Goal: Transaction & Acquisition: Purchase product/service

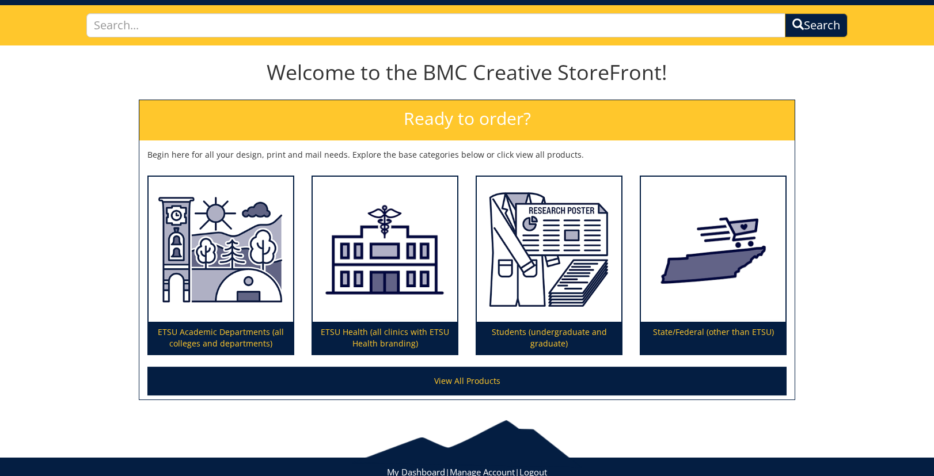
scroll to position [31, 0]
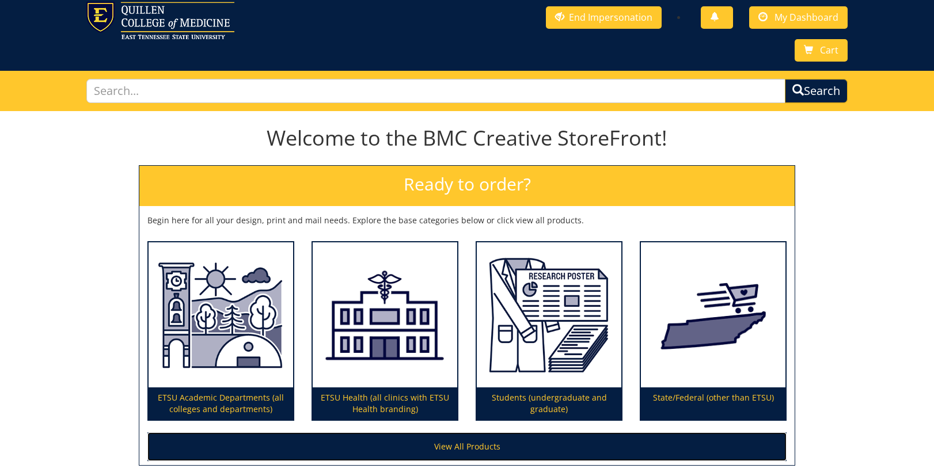
click at [459, 451] on link "View All Products" at bounding box center [466, 446] width 639 height 29
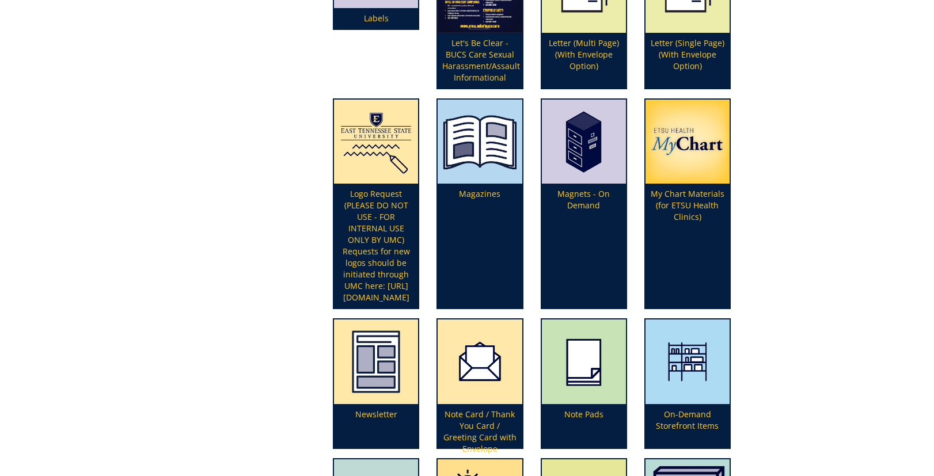
scroll to position [2057, 0]
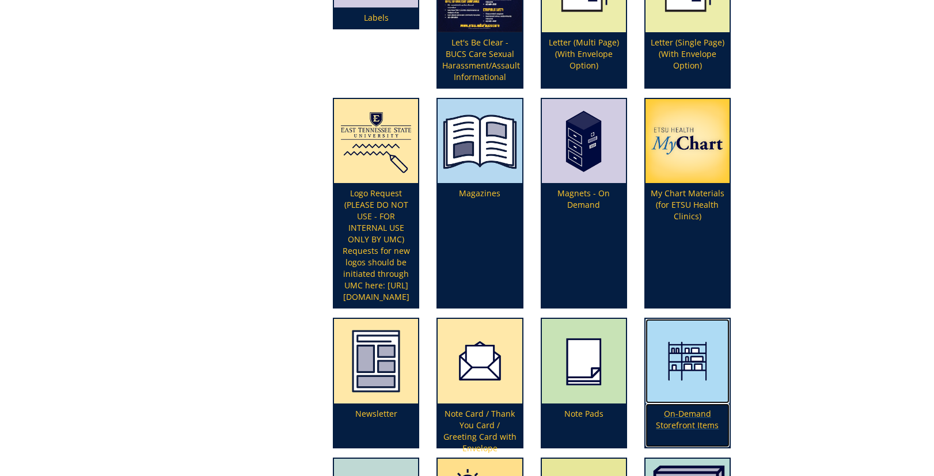
click at [682, 367] on img at bounding box center [687, 361] width 84 height 84
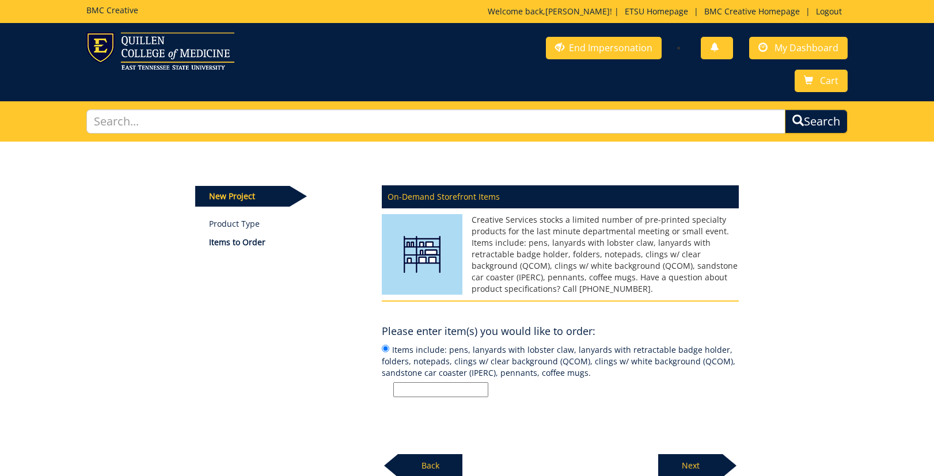
click at [401, 389] on input "Items include: pens, lanyards with lobster claw, lanyards with retractable badg…" at bounding box center [440, 389] width 95 height 15
click at [395, 391] on input "pens," at bounding box center [440, 389] width 95 height 15
click at [435, 389] on input "50 pens," at bounding box center [440, 389] width 95 height 15
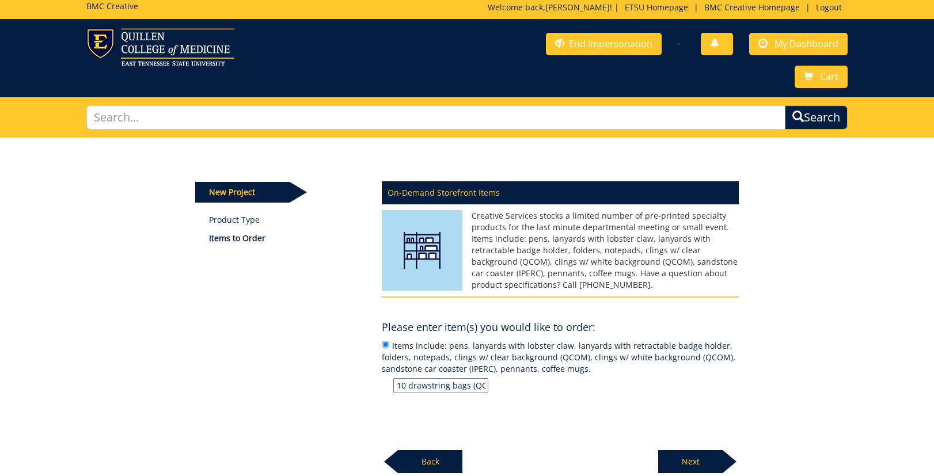
scroll to position [10, 0]
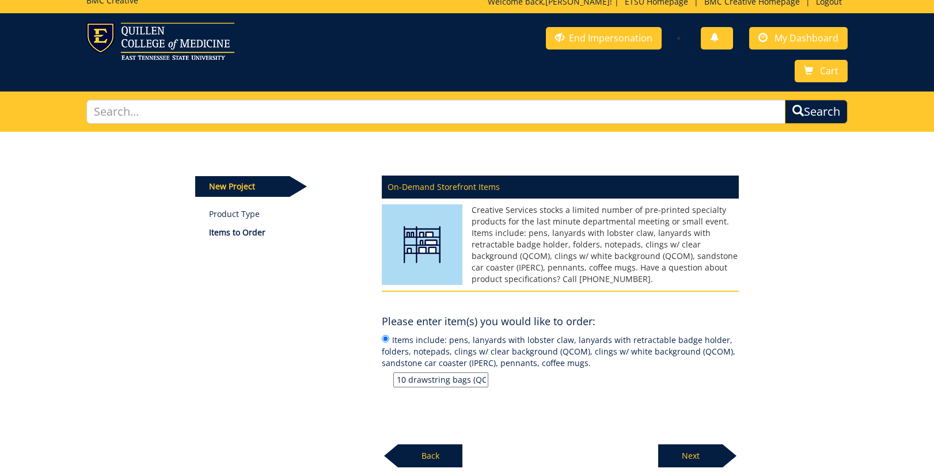
type input "50 pens, 20 Koozies, 20 eyeglass cleaning cloths, 10 drawstring bags (QCM)"
click at [682, 454] on p "Next" at bounding box center [690, 455] width 64 height 23
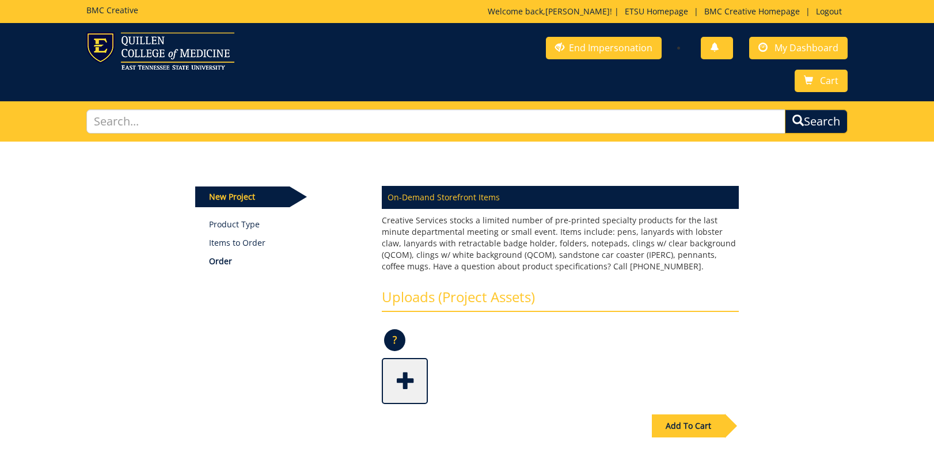
click at [697, 421] on div "Add To Cart" at bounding box center [688, 426] width 73 height 23
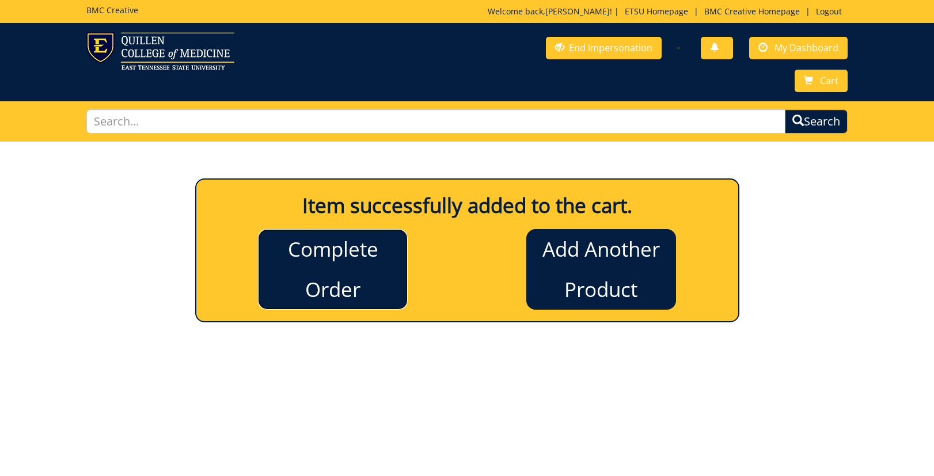
click at [355, 254] on link "Complete Order" at bounding box center [333, 269] width 150 height 81
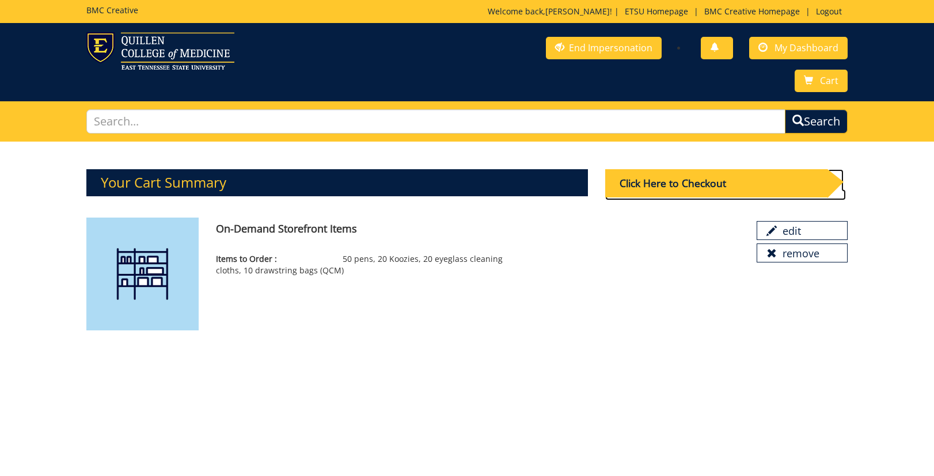
click at [719, 184] on div "Click Here to Checkout" at bounding box center [716, 183] width 222 height 28
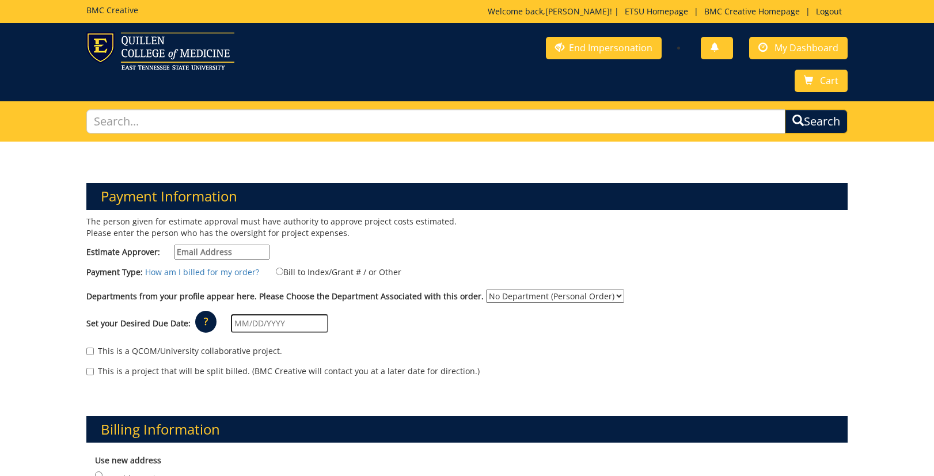
click at [214, 253] on input "Estimate Approver:" at bounding box center [221, 252] width 95 height 15
type input "hatfieldan@etsu.edu"
click at [605, 294] on select "No Department (Personal Order) Pathology" at bounding box center [555, 296] width 138 height 13
select select "137"
click at [486, 290] on select "No Department (Personal Order) Pathology" at bounding box center [555, 296] width 138 height 13
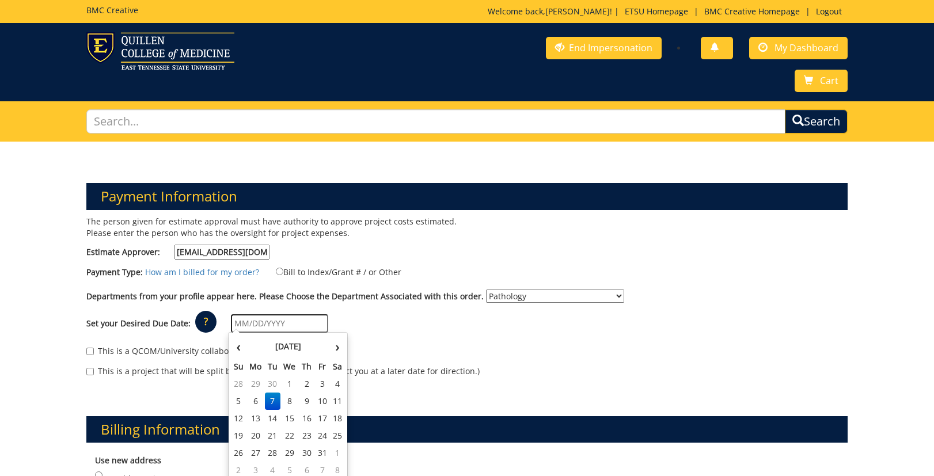
click at [238, 323] on input "text" at bounding box center [279, 323] width 97 height 18
type input "10/17/2025"
click at [325, 419] on td "17" at bounding box center [322, 418] width 16 height 17
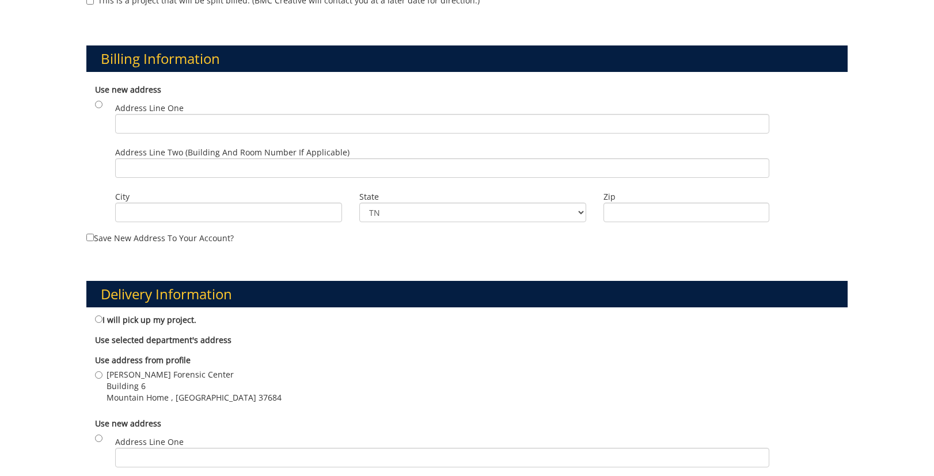
scroll to position [374, 0]
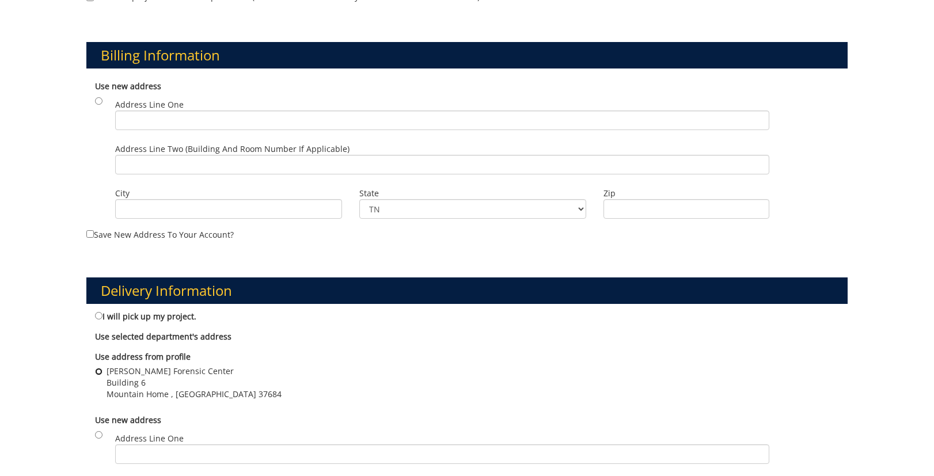
click at [99, 370] on input "William L Jenkins Forensic Center Building 6 Mountain Home , TN 37684" at bounding box center [98, 371] width 7 height 7
radio input "true"
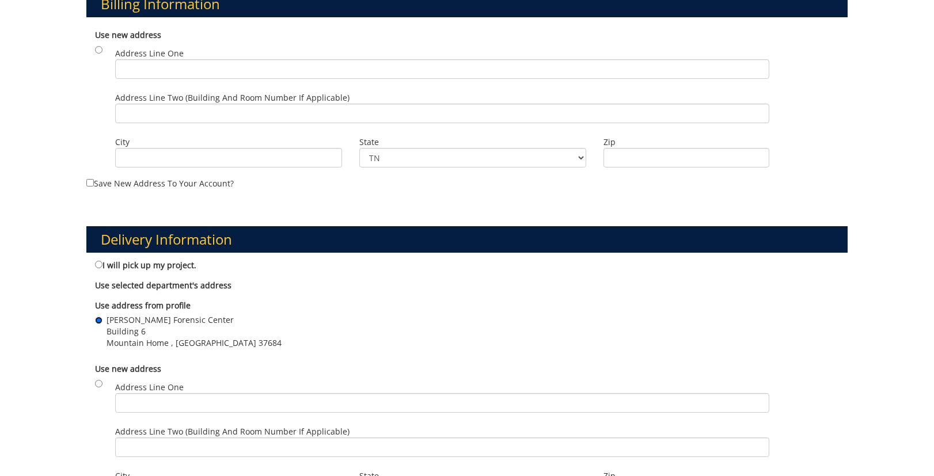
scroll to position [756, 0]
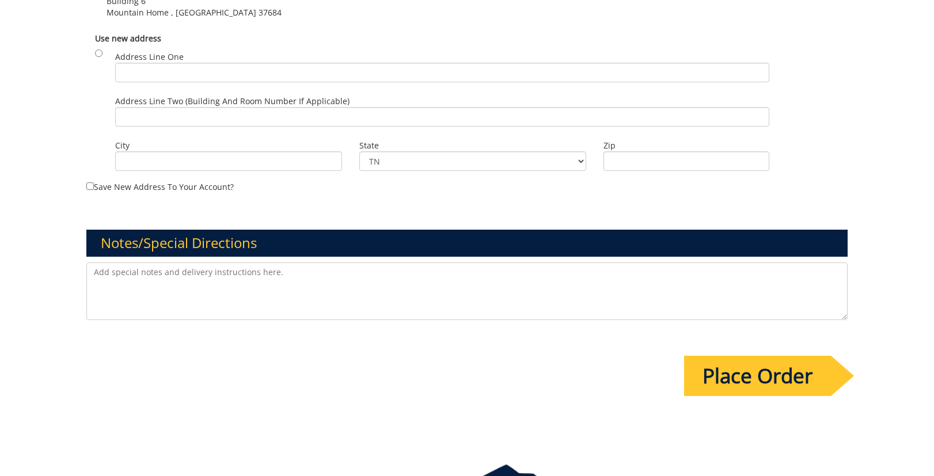
click at [120, 265] on textarea at bounding box center [466, 292] width 761 height 58
type textarea "Already talked to Paula about the items and cost."
click at [800, 375] on input "Place Order" at bounding box center [757, 376] width 147 height 40
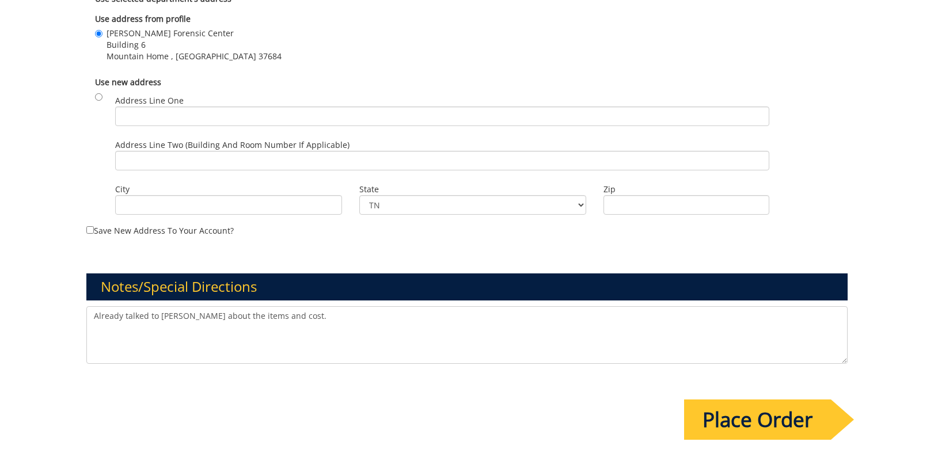
scroll to position [0, 0]
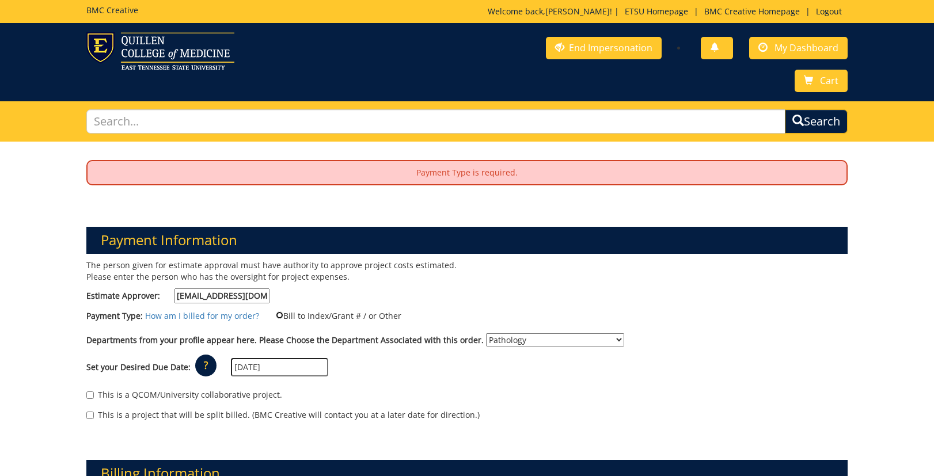
click at [276, 315] on input "Bill to Index/Grant # / or Other" at bounding box center [279, 314] width 7 height 7
radio input "true"
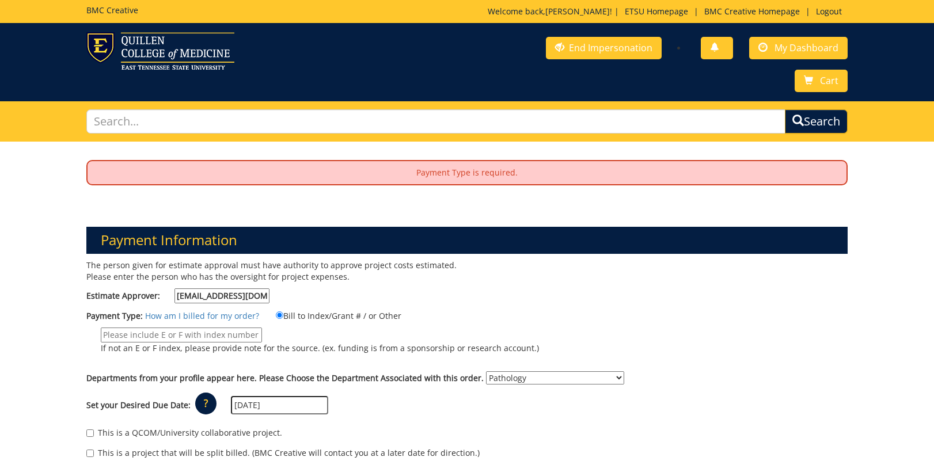
click at [262, 328] on input "If not an E or F index, please provide note for the source. (ex. funding is fro…" at bounding box center [181, 335] width 161 height 15
paste input "20-62200-300100-760-74479-300-999-999-999"
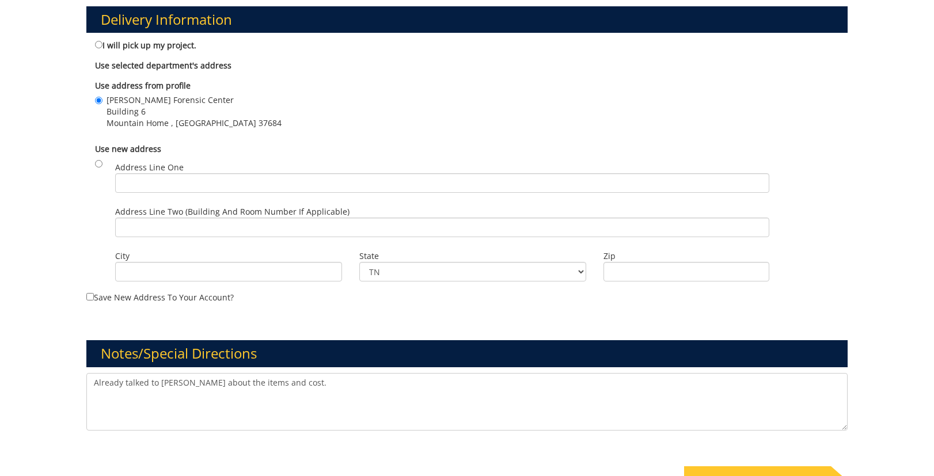
scroll to position [897, 0]
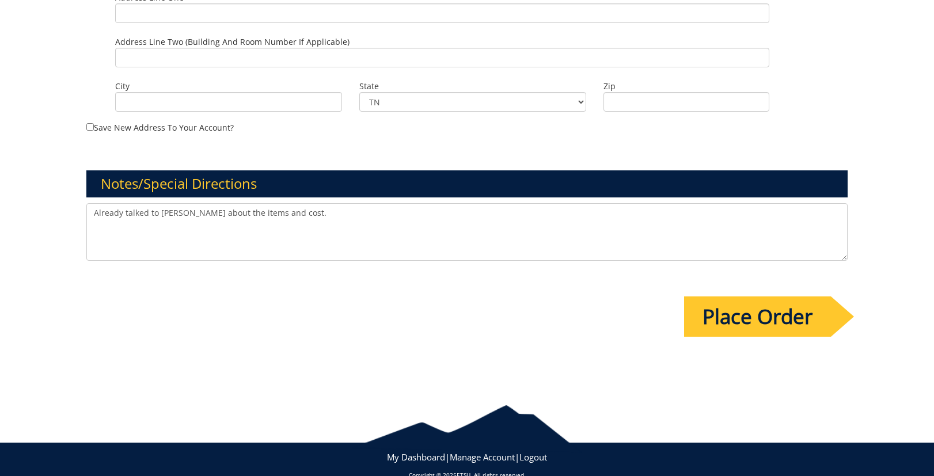
type input "20-62200-300100-760-74479-300-999-999-999"
click at [733, 297] on input "Place Order" at bounding box center [757, 317] width 147 height 40
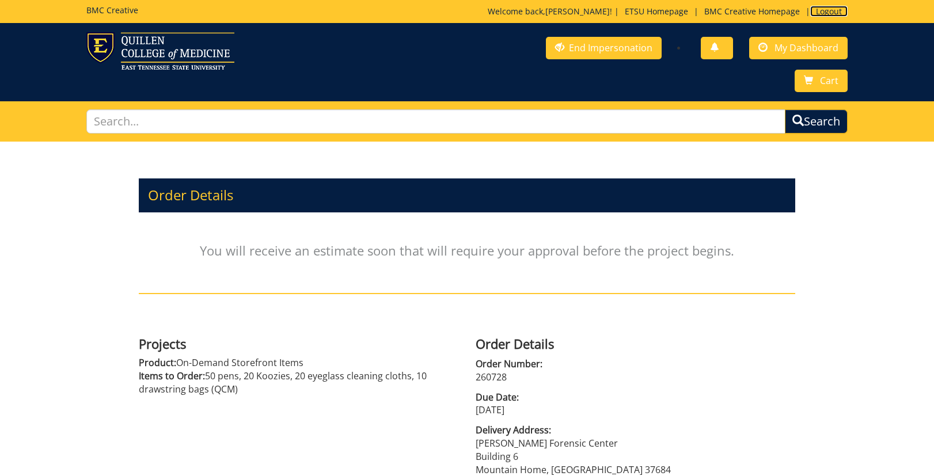
click at [823, 9] on link "Logout" at bounding box center [828, 11] width 37 height 11
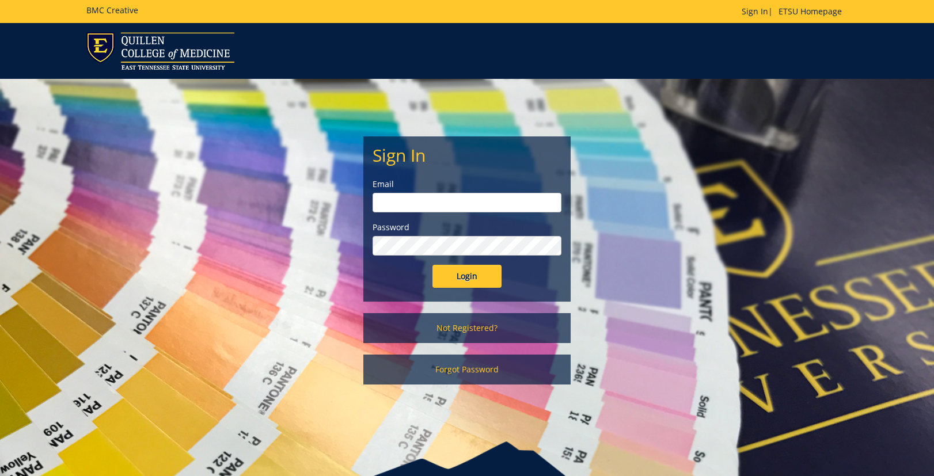
click at [468, 199] on input "email" at bounding box center [467, 203] width 189 height 20
type input "sluderp@etsu.edu"
click at [454, 278] on input "Login" at bounding box center [466, 276] width 69 height 23
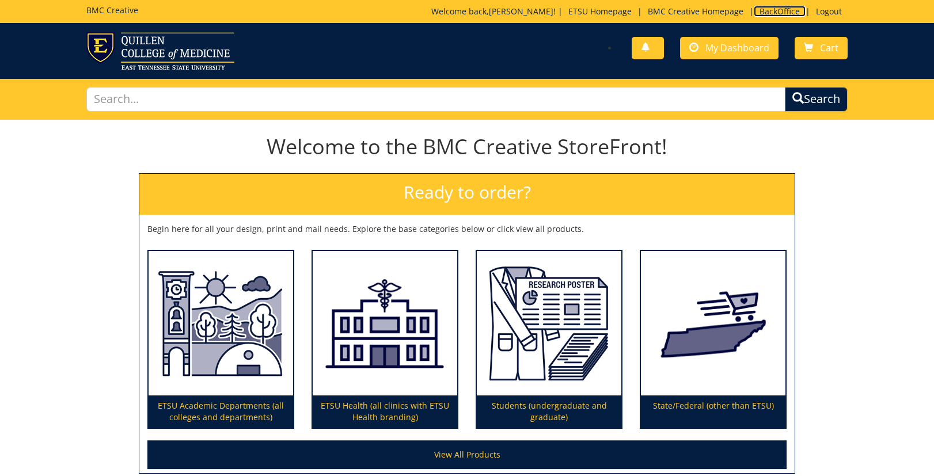
click at [781, 7] on link "BackOffice" at bounding box center [780, 11] width 52 height 11
